Goal: Task Accomplishment & Management: Manage account settings

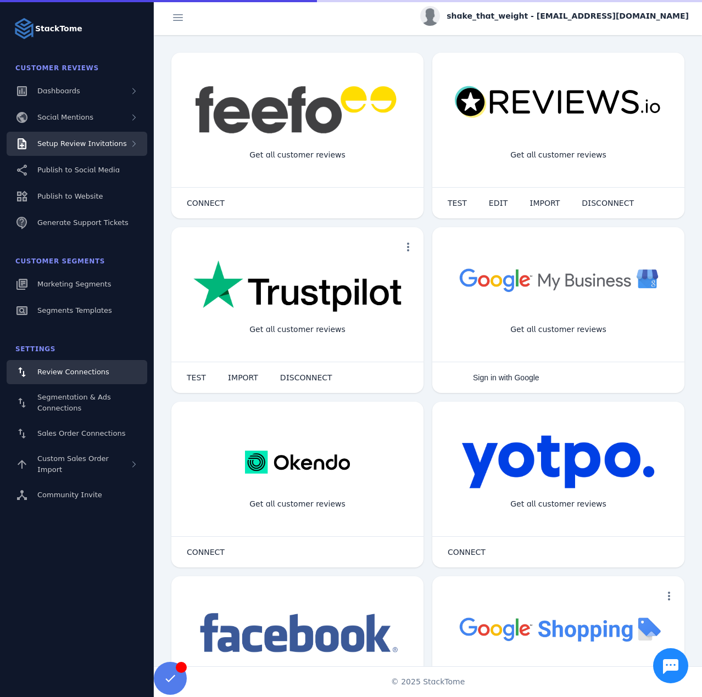
click at [92, 141] on span "Setup Review Invitations" at bounding box center [82, 143] width 90 height 8
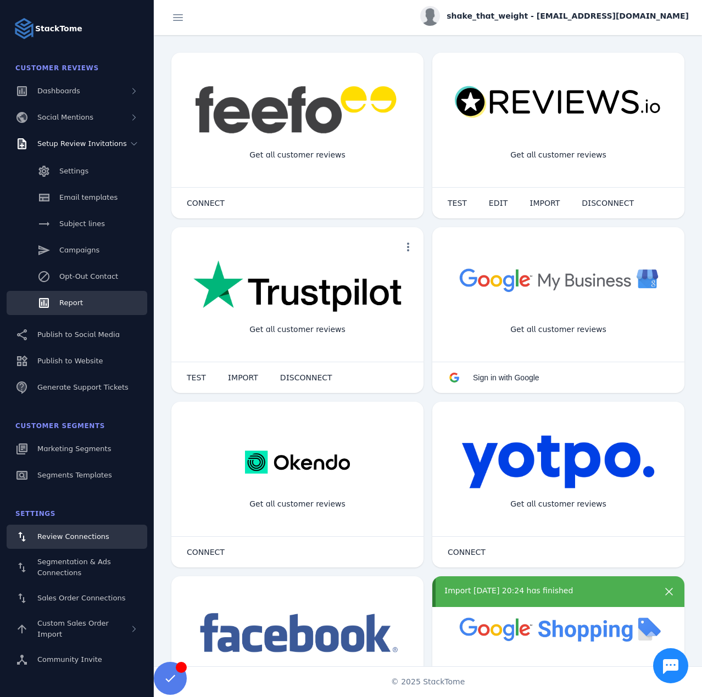
click at [79, 304] on span "Report" at bounding box center [71, 303] width 24 height 8
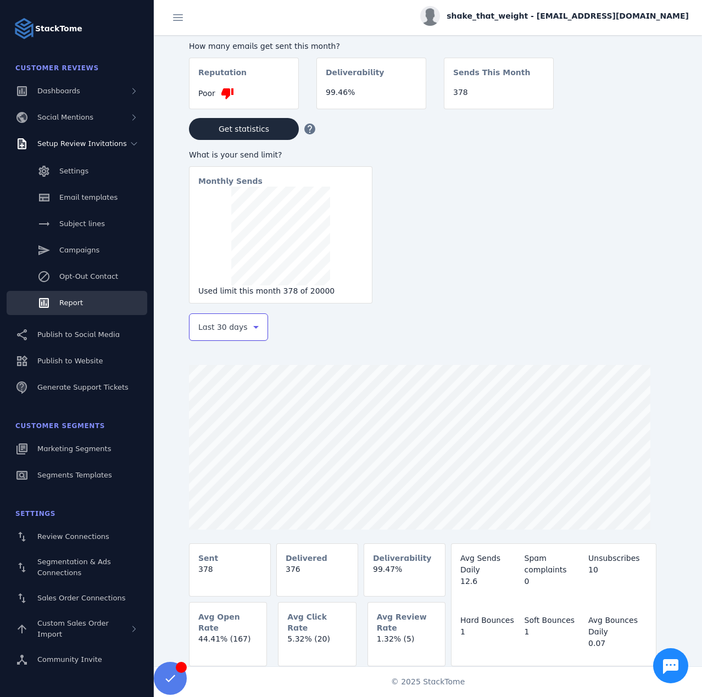
click at [238, 327] on span "Last 30 days" at bounding box center [222, 327] width 49 height 13
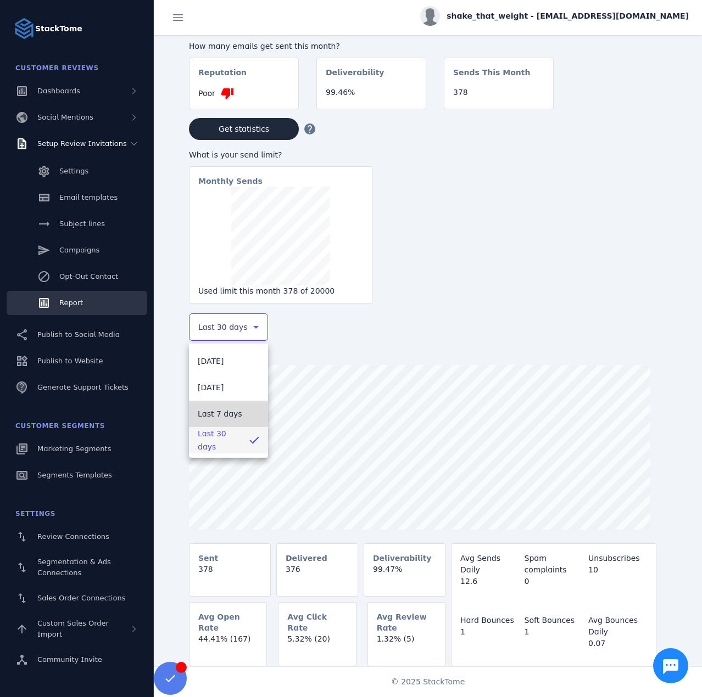
click at [211, 414] on span "Last 7 days" at bounding box center [220, 414] width 44 height 13
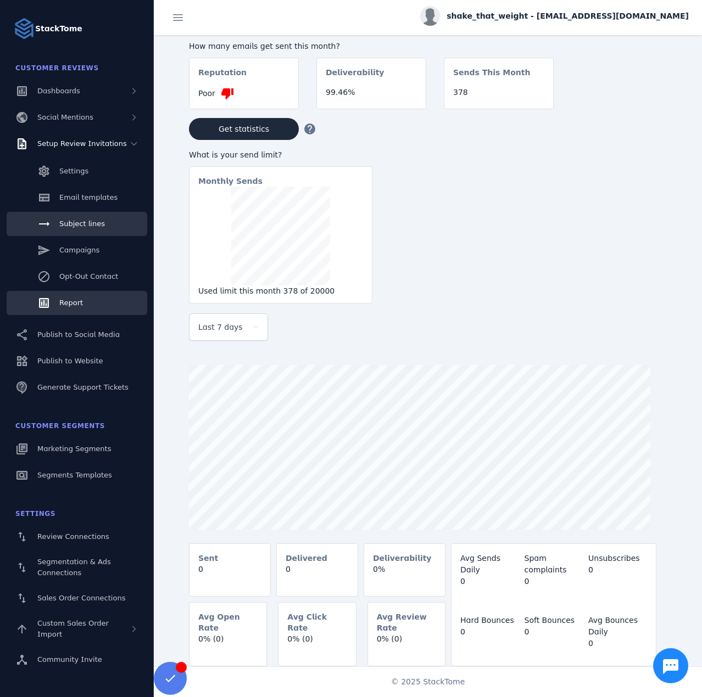
click at [98, 216] on link "Subject lines" at bounding box center [77, 224] width 141 height 24
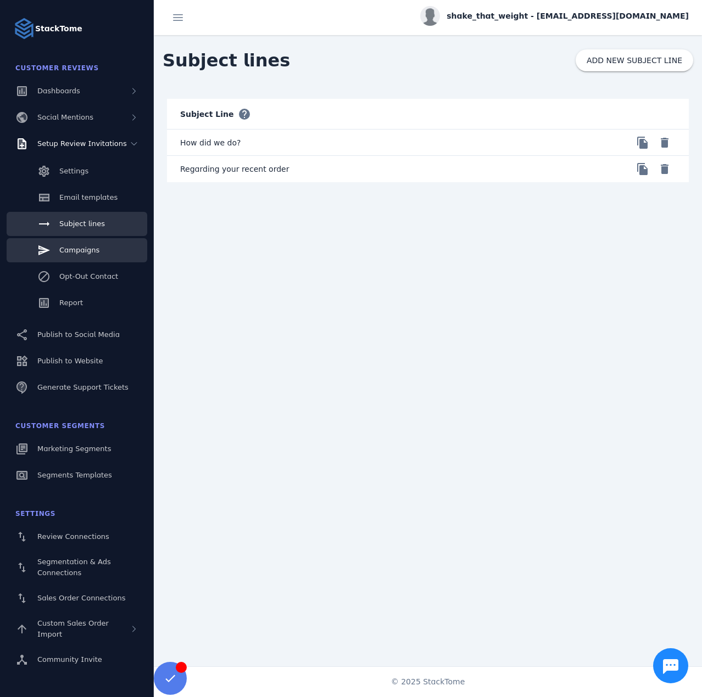
click at [67, 249] on span "Campaigns" at bounding box center [79, 250] width 40 height 8
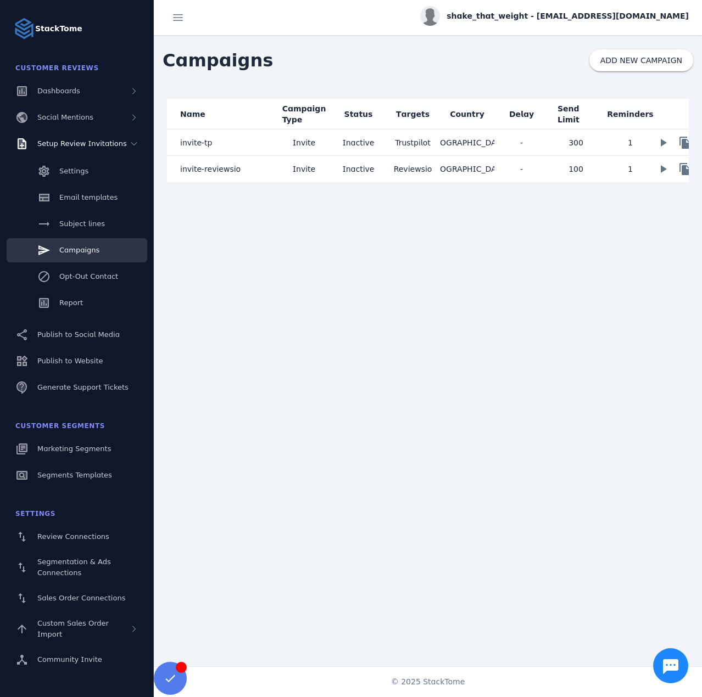
click at [546, 20] on span "shake_that_weight - [EMAIL_ADDRESS][DOMAIN_NAME]" at bounding box center [568, 16] width 242 height 12
click at [643, 104] on span "Sign out" at bounding box center [654, 105] width 32 height 13
